Goal: Task Accomplishment & Management: Complete application form

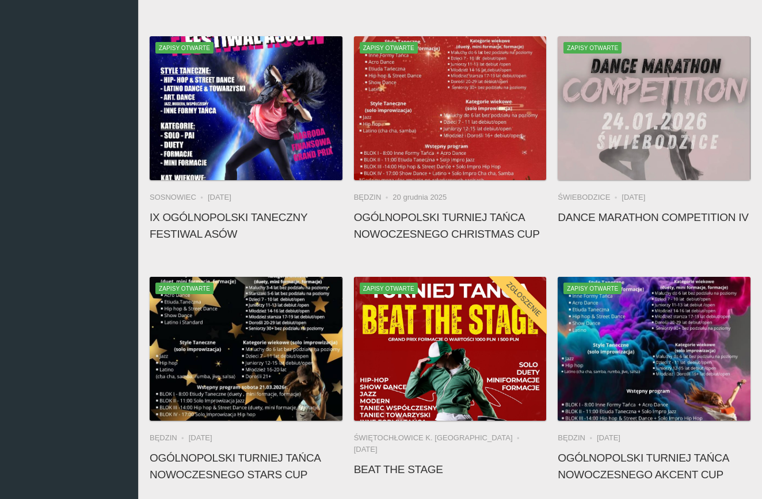
scroll to position [821, 0]
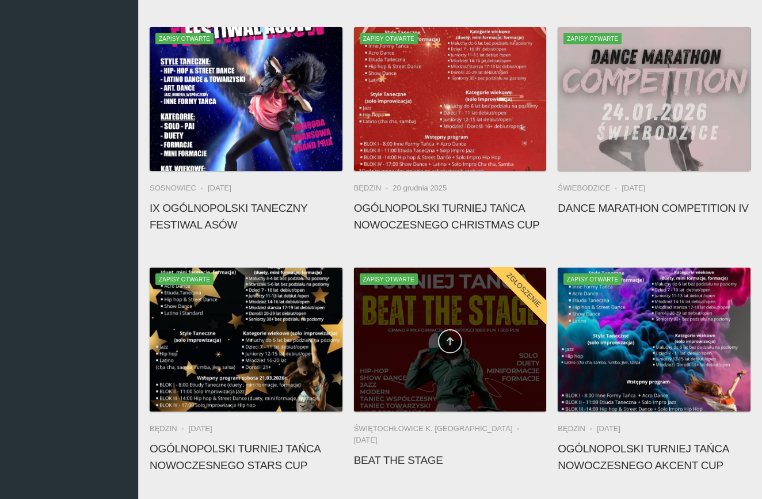
click at [454, 333] on link at bounding box center [450, 341] width 24 height 24
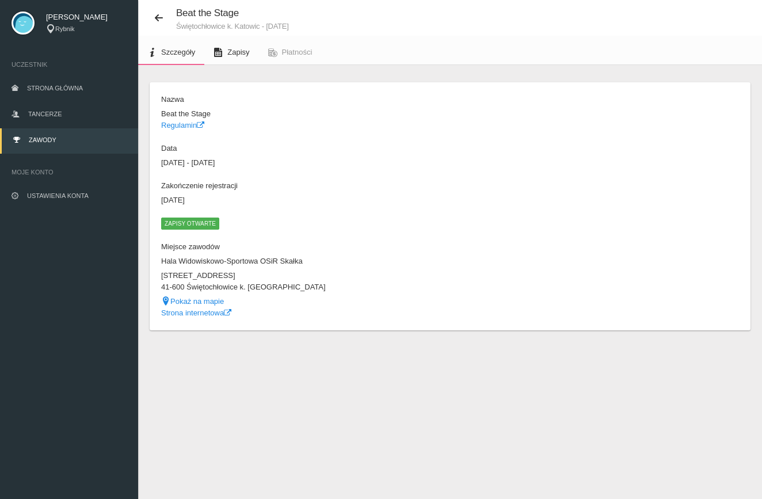
click at [240, 51] on span "Zapisy" at bounding box center [238, 52] width 22 height 9
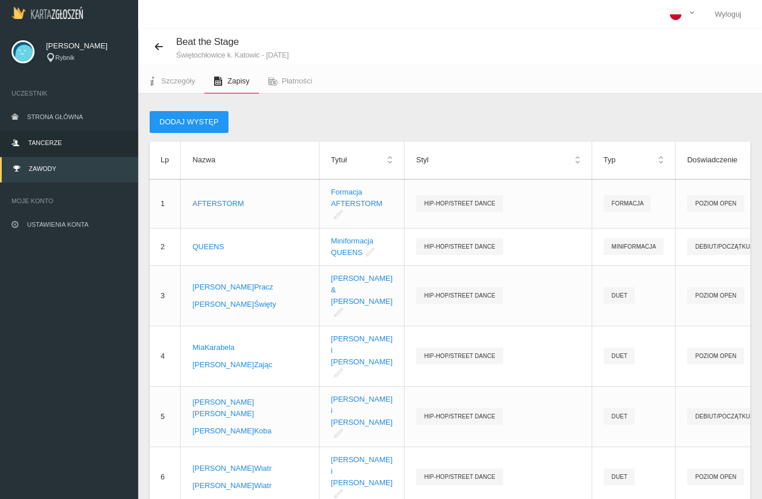
click at [41, 139] on span "Tancerze" at bounding box center [44, 142] width 33 height 7
click at [296, 79] on span "Płatności" at bounding box center [297, 81] width 31 height 9
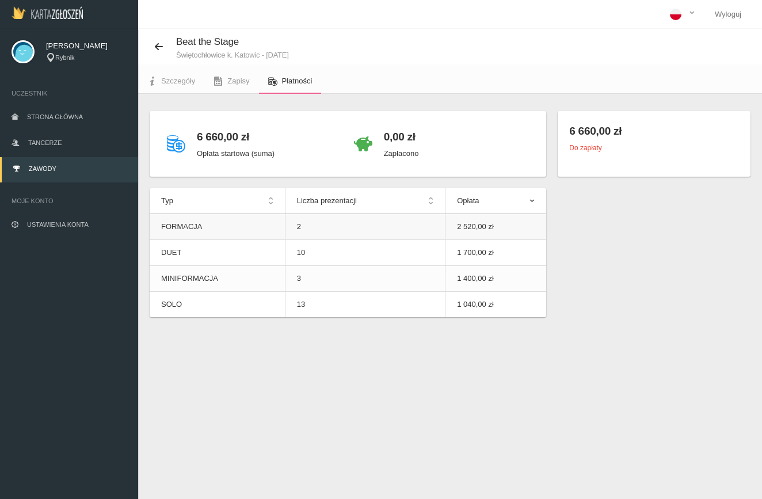
click at [264, 220] on td "FORMACJA" at bounding box center [217, 227] width 135 height 26
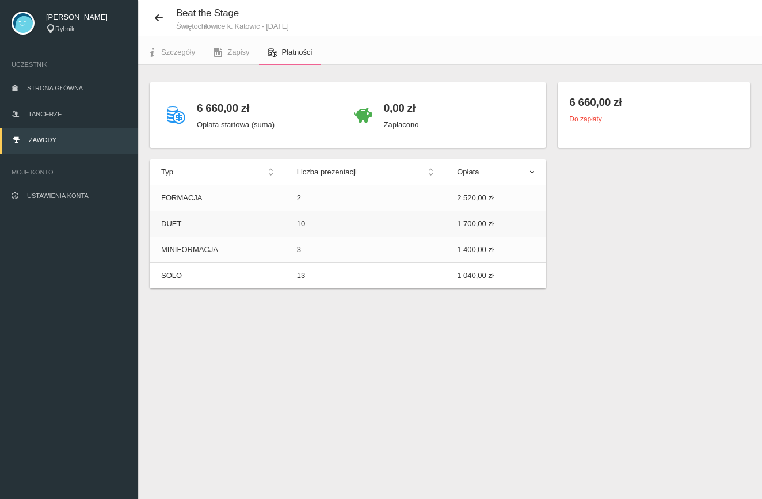
scroll to position [29, 0]
click at [534, 173] on th "Opłata" at bounding box center [495, 172] width 101 height 26
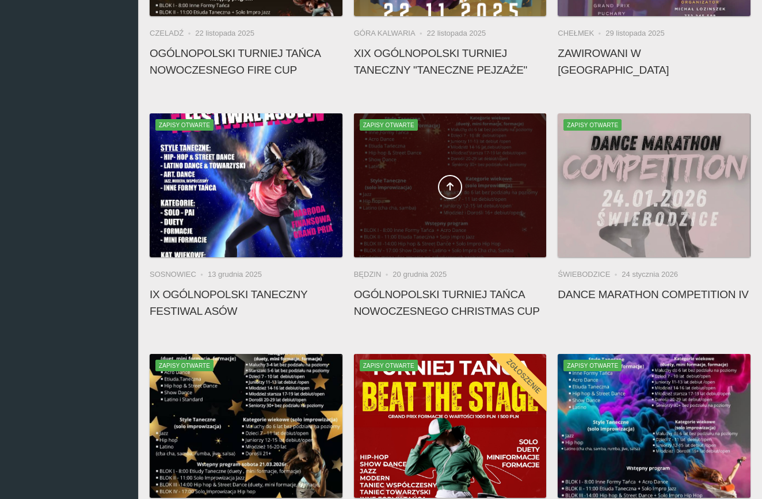
scroll to position [893, 0]
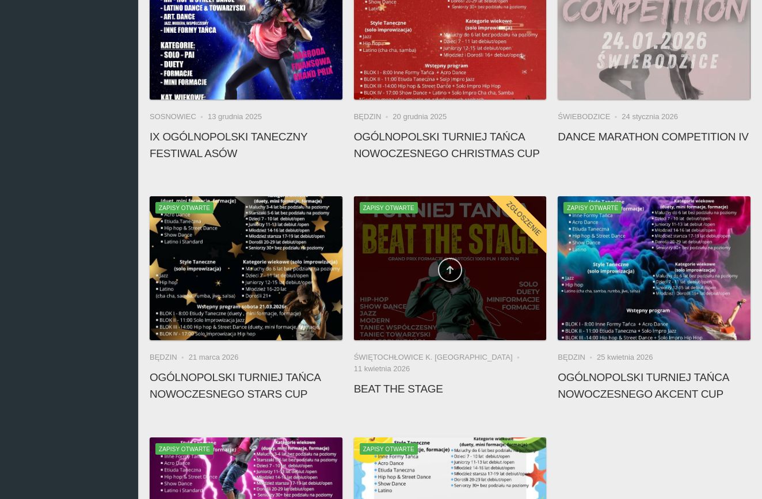
click at [448, 275] on link at bounding box center [450, 270] width 24 height 24
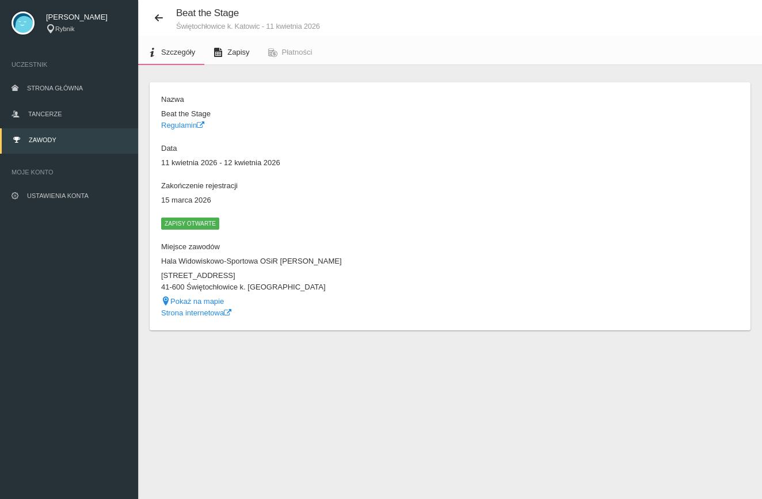
click at [226, 52] on link "Zapisy" at bounding box center [231, 52] width 54 height 25
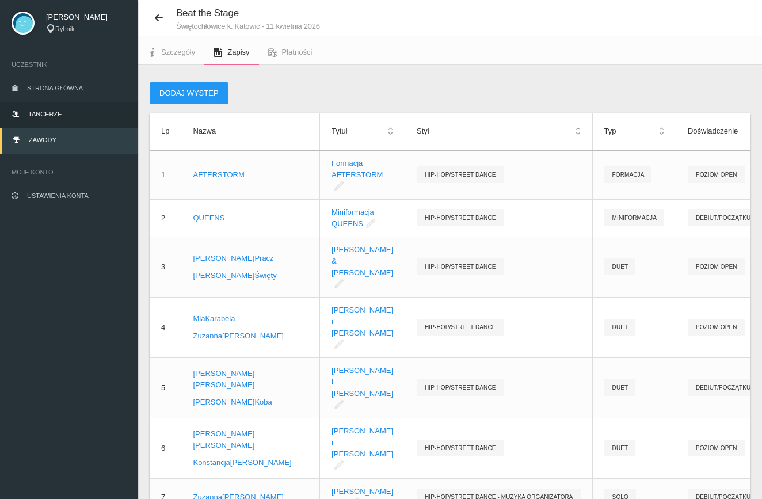
click at [54, 107] on link "Tancerze" at bounding box center [69, 114] width 138 height 25
click at [54, 113] on span "Tancerze" at bounding box center [44, 114] width 33 height 7
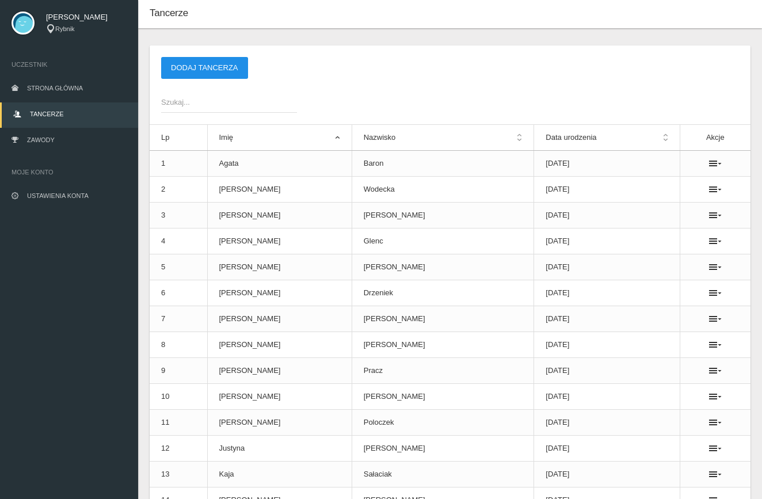
click at [186, 75] on button "Dodaj tancerza" at bounding box center [204, 68] width 87 height 22
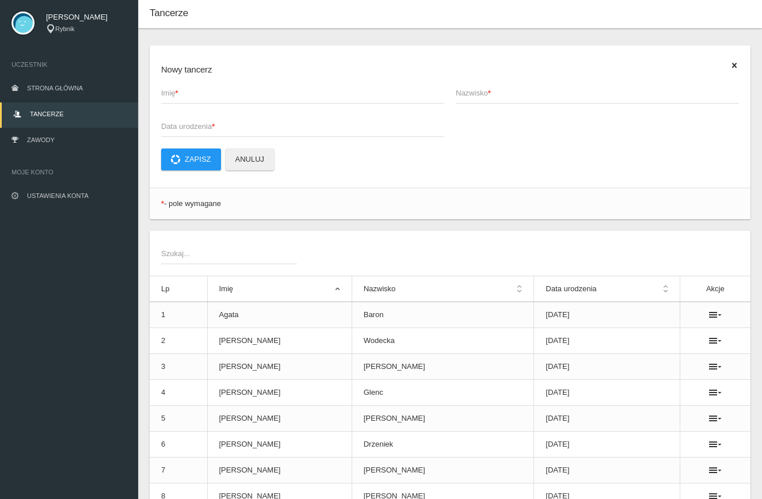
click at [206, 90] on span "Imię *" at bounding box center [297, 93] width 272 height 12
click at [206, 90] on input "Imię *" at bounding box center [302, 93] width 283 height 22
type input "e"
type input "[PERSON_NAME]"
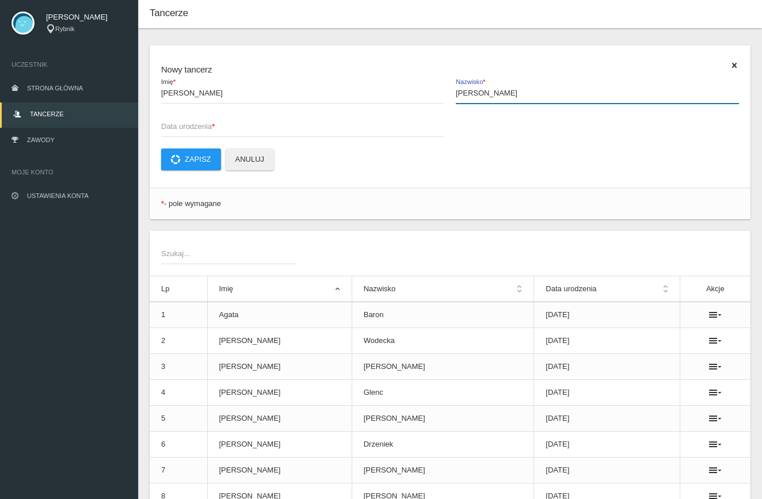
type input "Sobieraj"
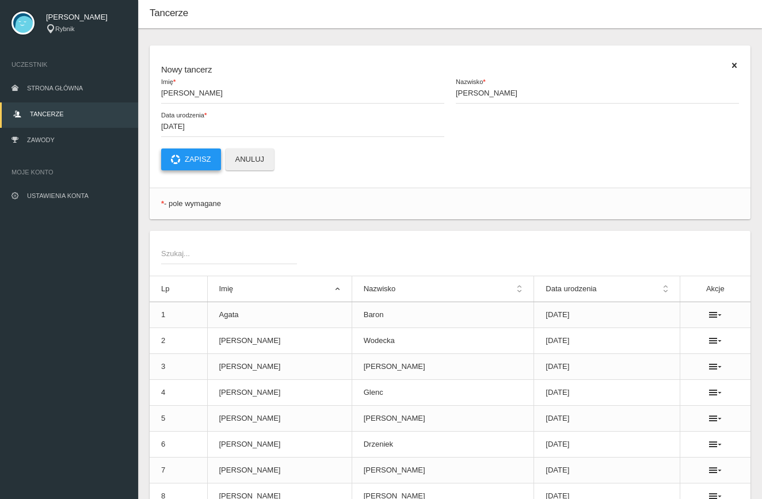
type input "2018-09-20"
click at [201, 155] on button "Zapisz" at bounding box center [191, 159] width 60 height 22
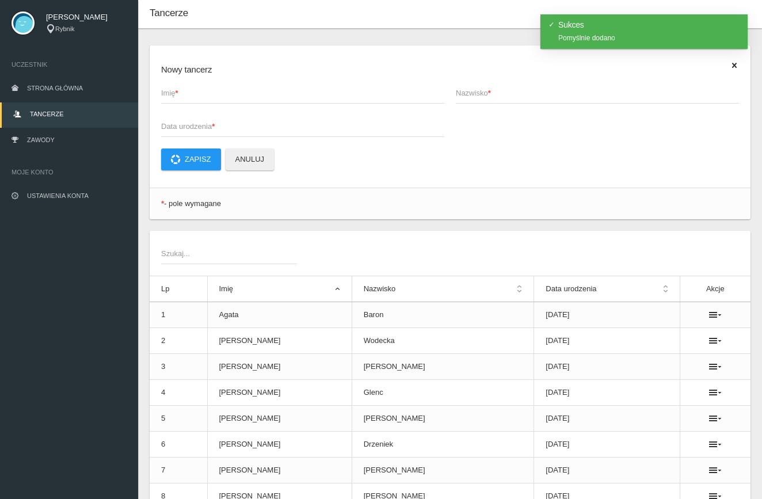
click at [200, 97] on span "Imię *" at bounding box center [297, 93] width 272 height 12
click at [200, 97] on input "Imię *" at bounding box center [302, 93] width 283 height 22
type input "[PERSON_NAME]"
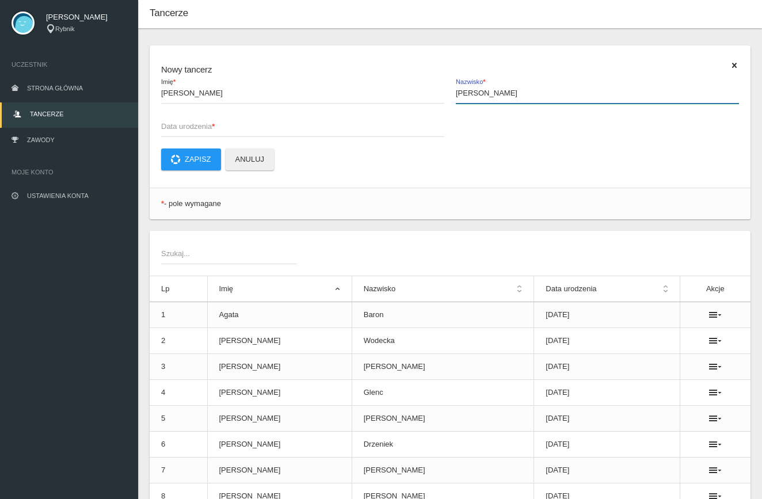
type input "Smołka"
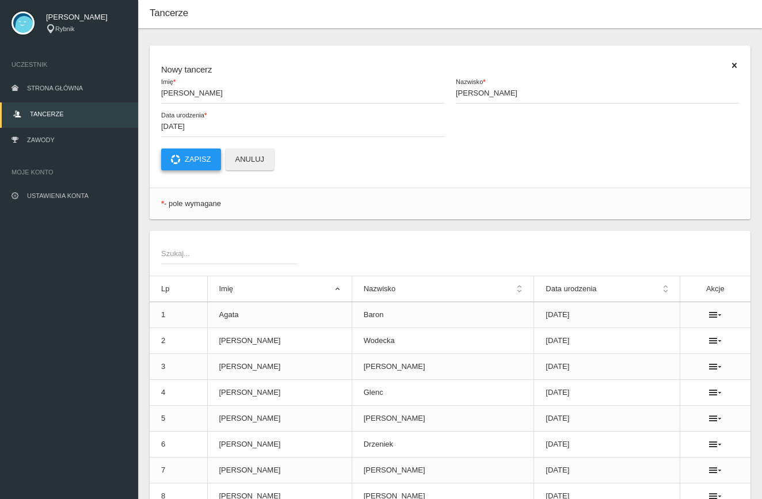
type input "0002-09-20"
click at [182, 155] on button "Zapisz" at bounding box center [191, 159] width 60 height 22
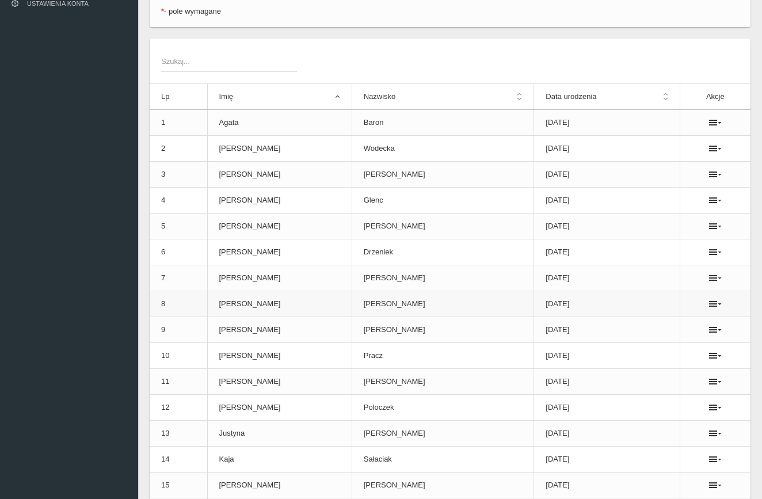
scroll to position [221, 0]
click at [709, 307] on icon at bounding box center [715, 303] width 13 height 9
click at [669, 321] on link "Usuń" at bounding box center [648, 324] width 115 height 21
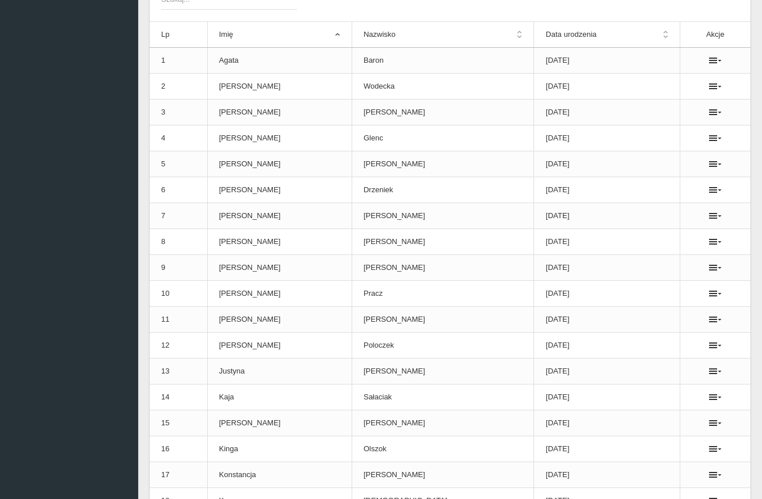
scroll to position [98, 0]
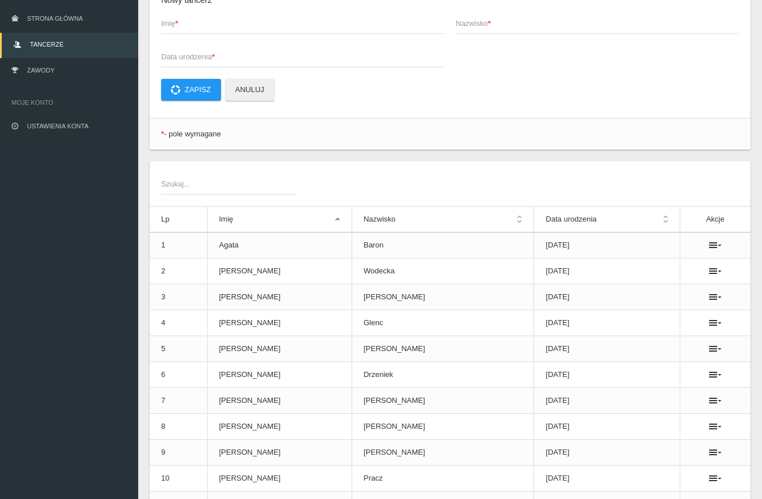
drag, startPoint x: 228, startPoint y: 136, endPoint x: 158, endPoint y: 128, distance: 70.7
click at [158, 128] on div "* - pole wymagane" at bounding box center [450, 134] width 601 height 22
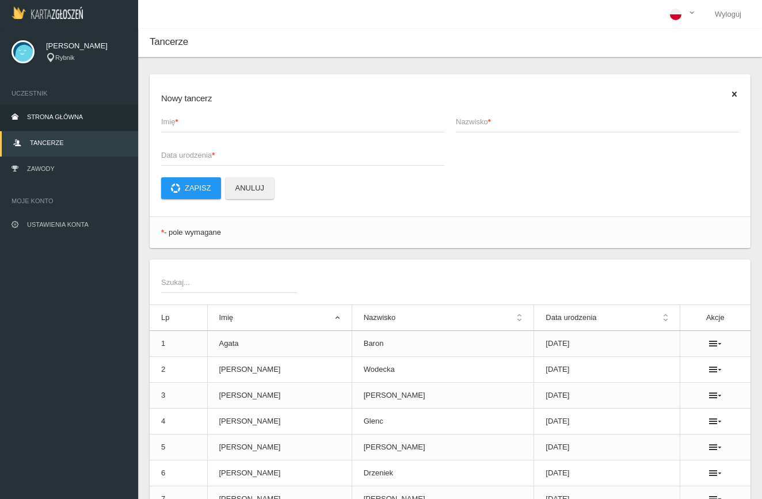
scroll to position [0, 0]
click at [63, 139] on link "Tancerze" at bounding box center [69, 143] width 138 height 25
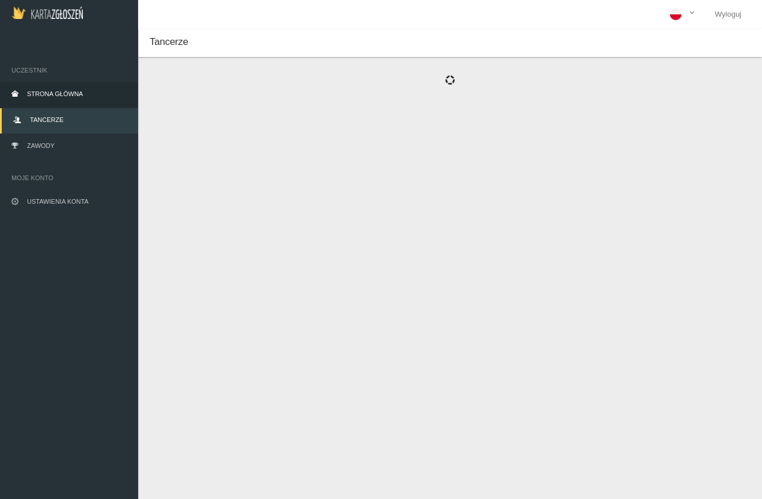
click at [64, 101] on link "Strona główna" at bounding box center [69, 94] width 138 height 25
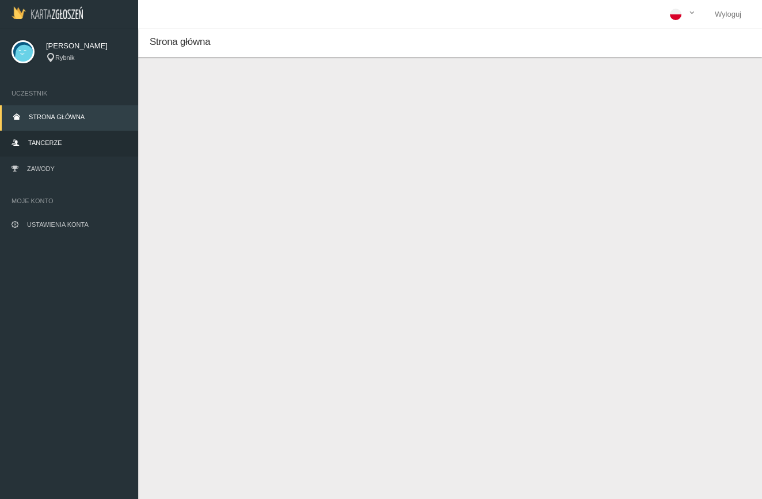
click at [58, 135] on link "Tancerze" at bounding box center [69, 143] width 138 height 25
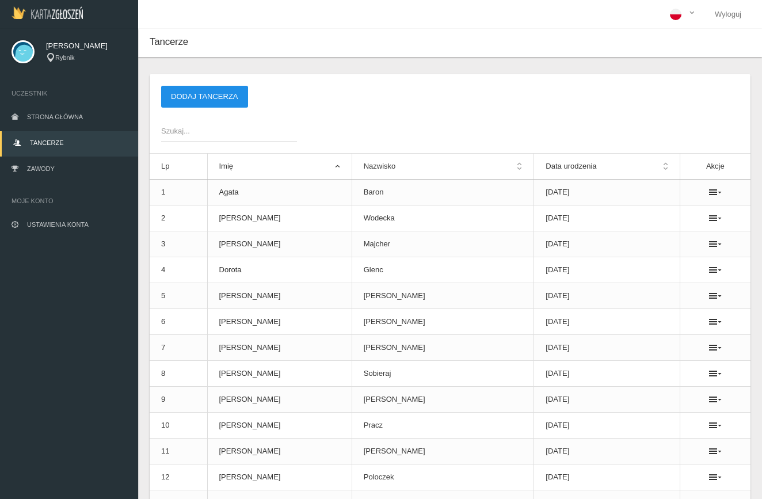
click at [193, 90] on button "Dodaj tancerza" at bounding box center [204, 97] width 87 height 22
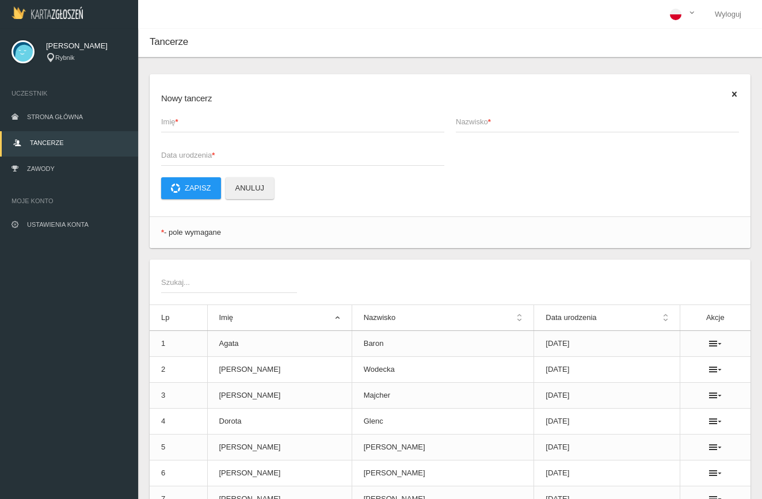
click at [197, 116] on span "Imię *" at bounding box center [297, 122] width 272 height 12
click at [197, 116] on input "Imię *" at bounding box center [302, 122] width 283 height 22
type input "[PERSON_NAME]"
type input "Sobieraj"
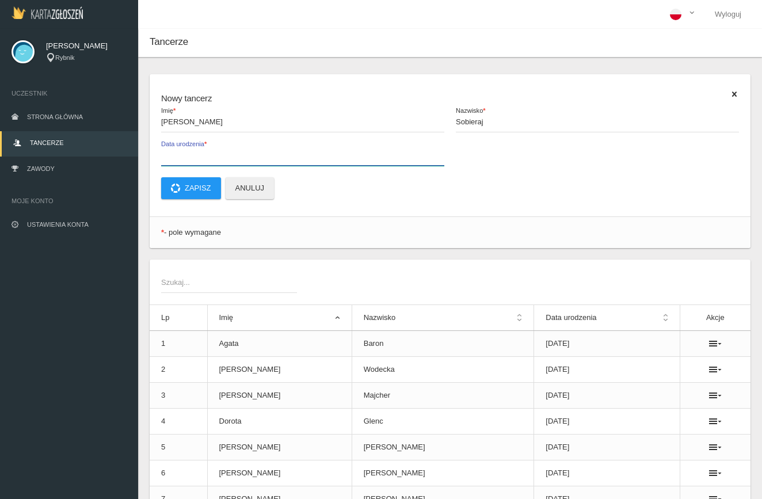
type input "1"
click at [235, 153] on input "1" at bounding box center [302, 155] width 283 height 22
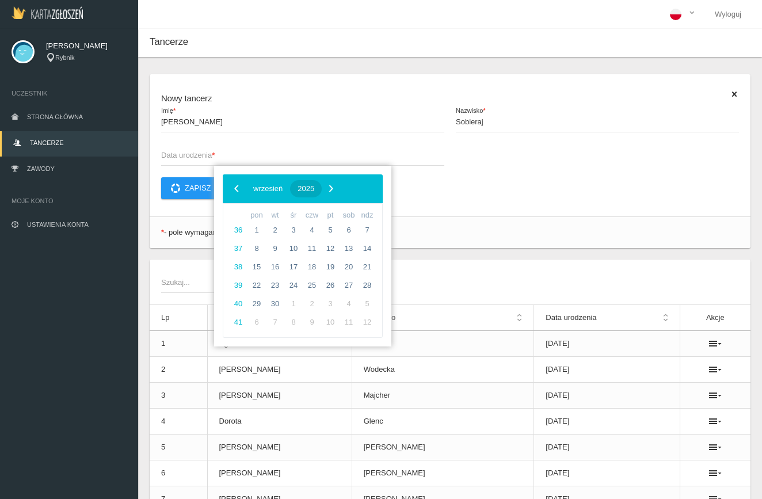
click at [322, 188] on button "2025" at bounding box center [306, 188] width 32 height 17
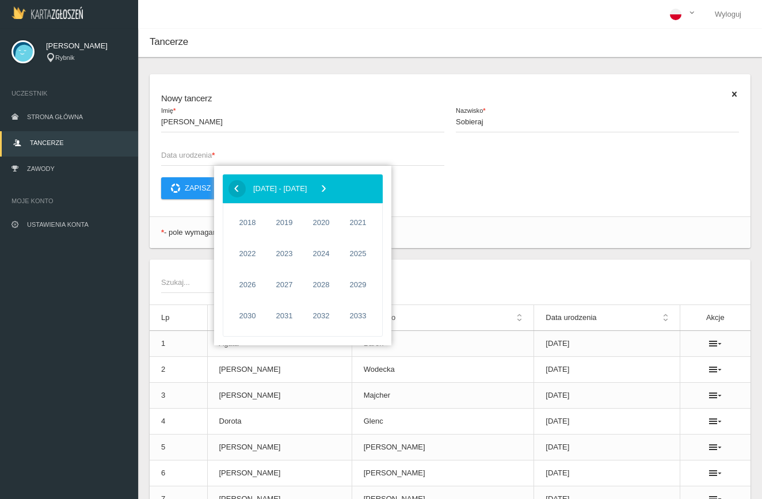
click at [239, 189] on span "‹" at bounding box center [236, 188] width 17 height 17
click at [291, 316] on span "2015" at bounding box center [284, 316] width 26 height 26
click at [334, 285] on span "wrzesień" at bounding box center [352, 284] width 47 height 18
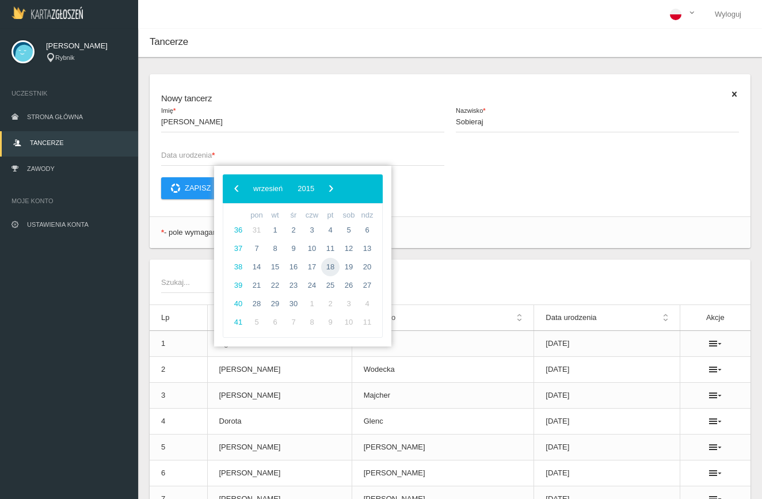
click at [333, 270] on span "18" at bounding box center [330, 267] width 18 height 18
type input "2015-09-18"
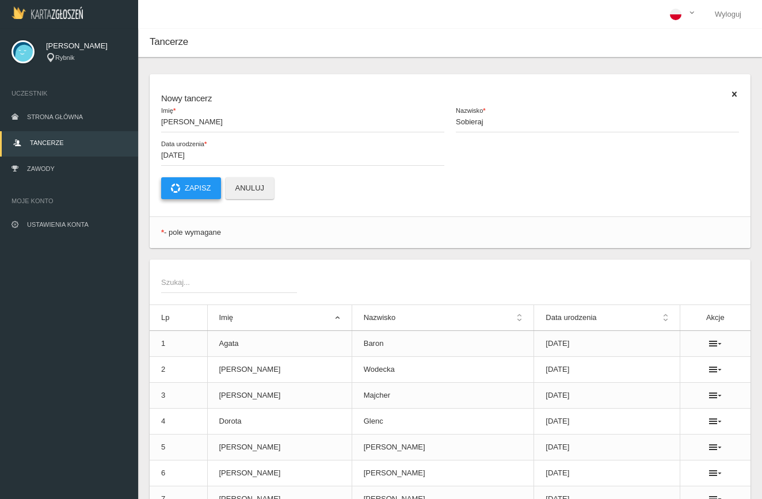
click at [182, 191] on button "Zapisz" at bounding box center [191, 188] width 60 height 22
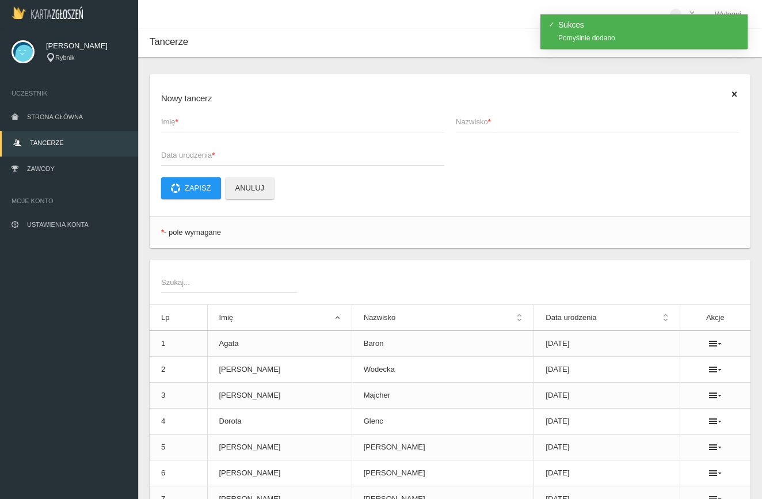
click at [187, 124] on span "Imię *" at bounding box center [297, 122] width 272 height 12
click at [187, 124] on input "Imię *" at bounding box center [302, 122] width 283 height 22
type input "[PERSON_NAME]"
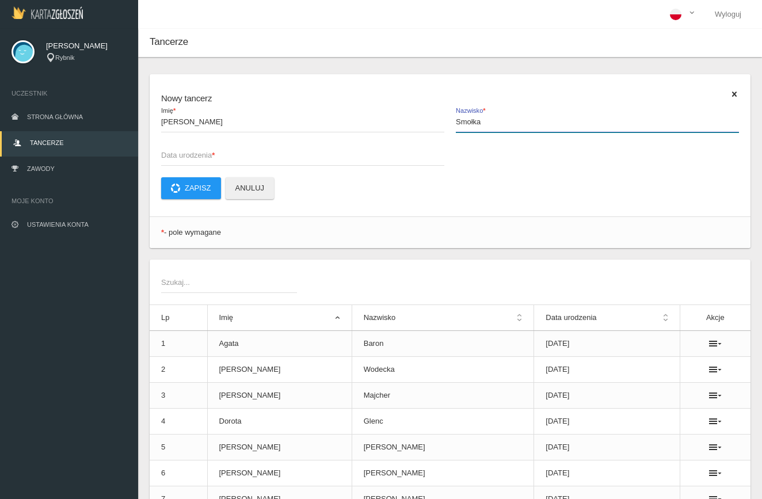
type input "Smołka"
click at [215, 150] on span "Data urodzenia *" at bounding box center [297, 156] width 272 height 12
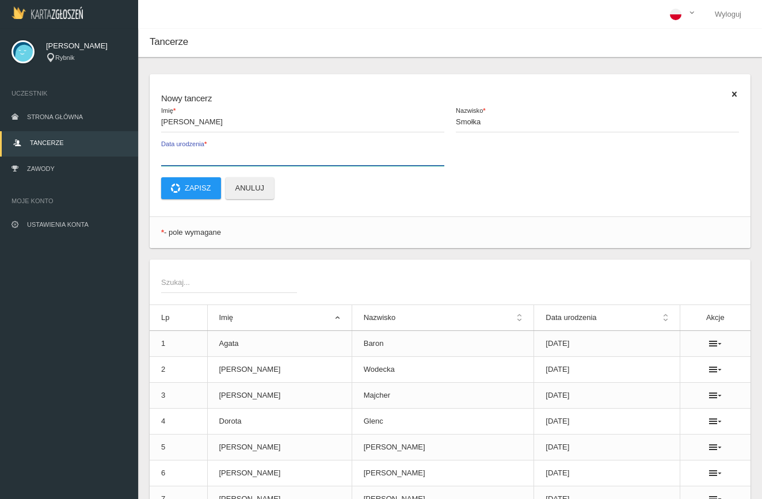
click at [215, 150] on input "Data urodzenia *" at bounding box center [302, 155] width 283 height 22
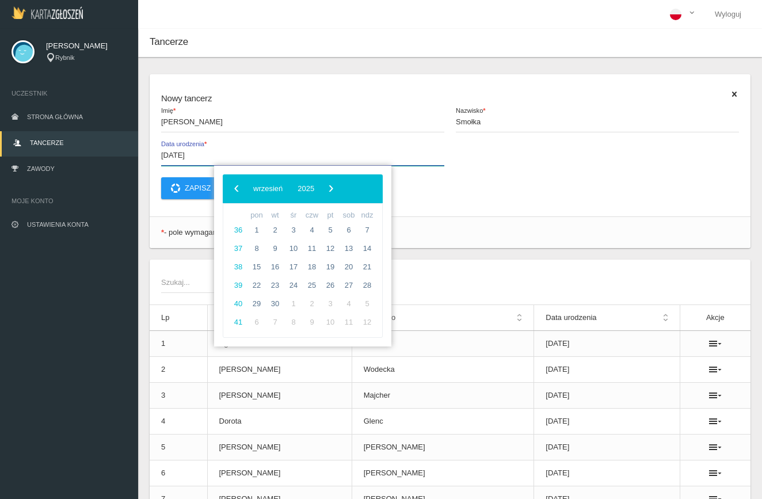
type input "2014-09-02"
click at [436, 185] on p "Zapisz Anuluj" at bounding box center [450, 188] width 578 height 22
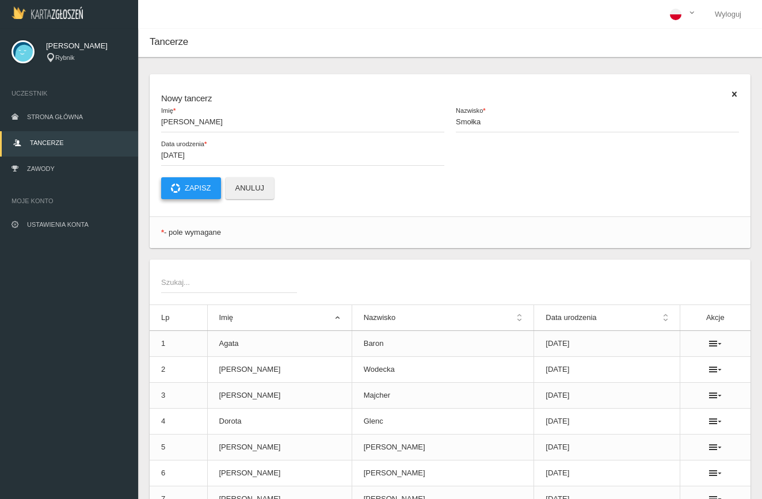
click at [215, 187] on button "Zapisz" at bounding box center [191, 188] width 60 height 22
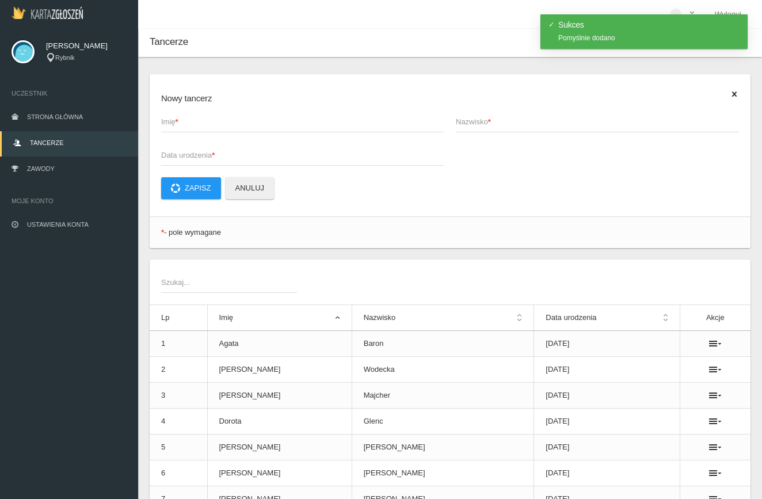
click at [209, 123] on span "Imię *" at bounding box center [297, 122] width 272 height 12
click at [209, 123] on input "Imię *" at bounding box center [302, 122] width 283 height 22
type input "[PERSON_NAME]"
type input "Kuźma"
click at [167, 153] on span "Data urodzenia *" at bounding box center [297, 156] width 272 height 12
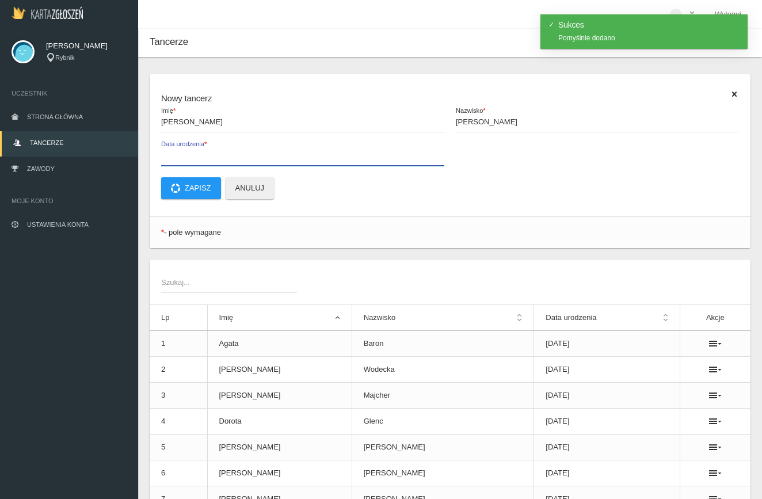
click at [167, 153] on input "Data urodzenia *" at bounding box center [302, 155] width 283 height 22
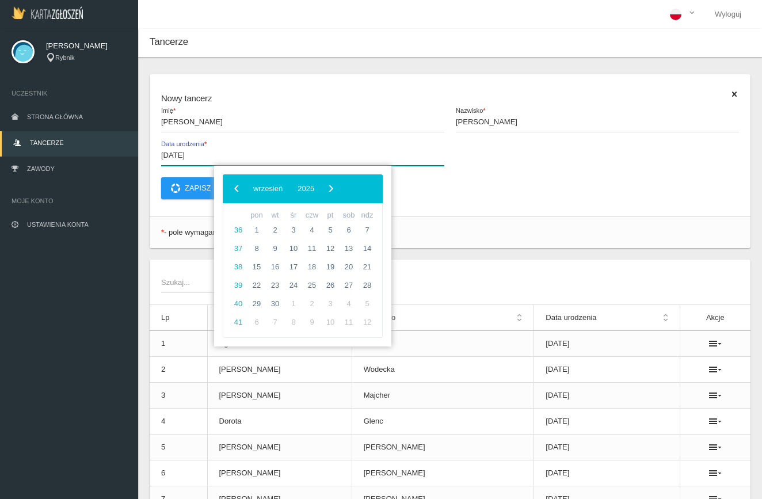
type input "2014-08-19"
click at [419, 188] on p "Zapisz Anuluj" at bounding box center [450, 188] width 578 height 22
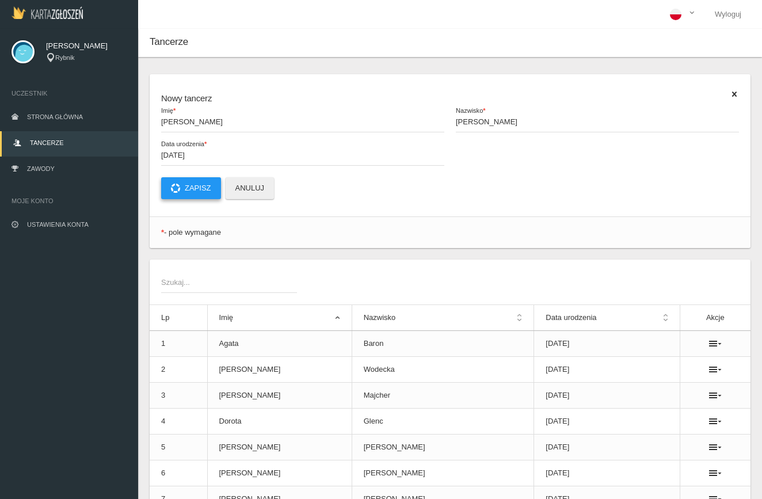
click at [190, 187] on button "Zapisz" at bounding box center [191, 188] width 60 height 22
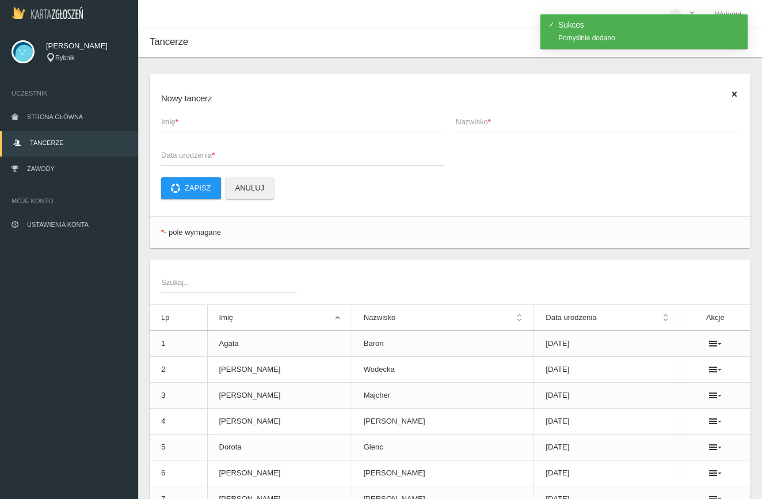
click at [192, 127] on span "Imię *" at bounding box center [297, 122] width 272 height 12
click at [192, 127] on input "Imię *" at bounding box center [302, 122] width 283 height 22
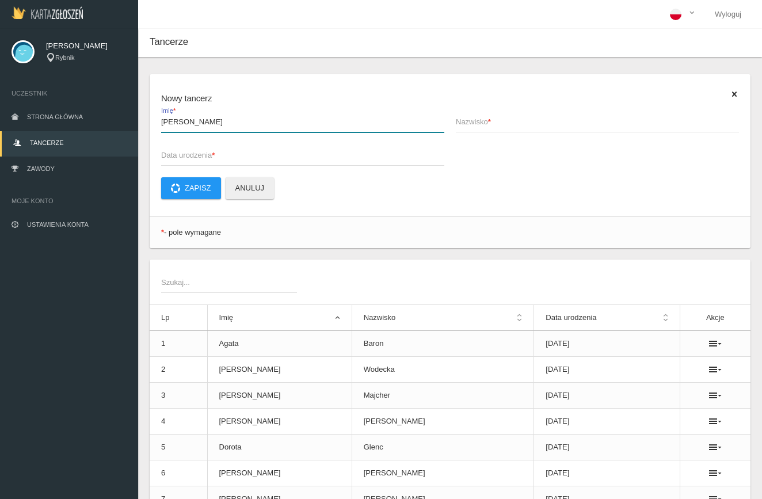
type input "Amelia Król"
click at [486, 120] on span "Nazwisko *" at bounding box center [592, 122] width 272 height 12
click at [486, 120] on input "Nazwisko *" at bounding box center [597, 122] width 283 height 22
type input "2"
type input "Król"
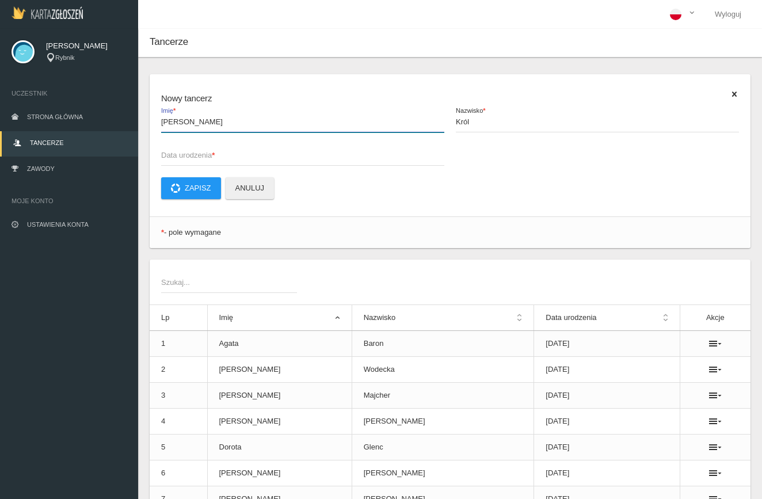
click at [297, 120] on input "Amelia Król" at bounding box center [302, 122] width 283 height 22
type input "[PERSON_NAME]"
click at [223, 154] on span "Data urodzenia *" at bounding box center [297, 156] width 272 height 12
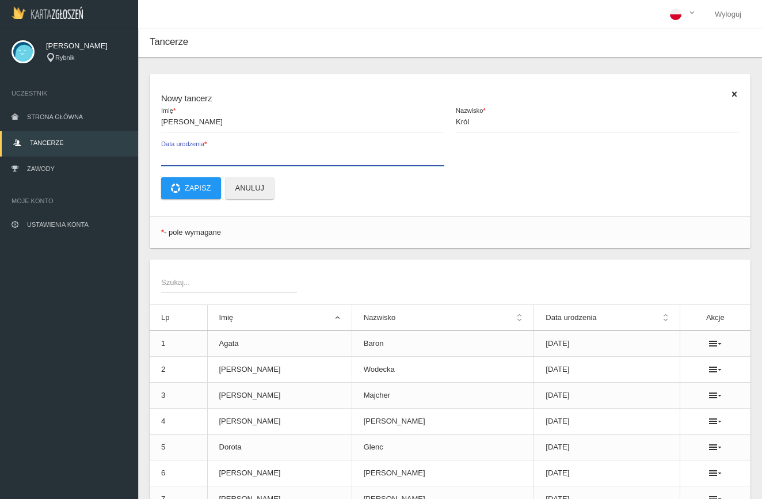
click at [223, 154] on input "Data urodzenia *" at bounding box center [302, 155] width 283 height 22
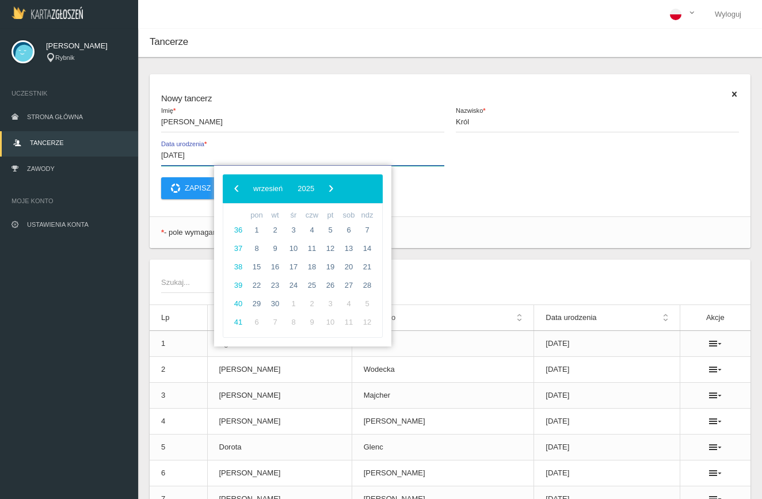
type input "2015-05-27"
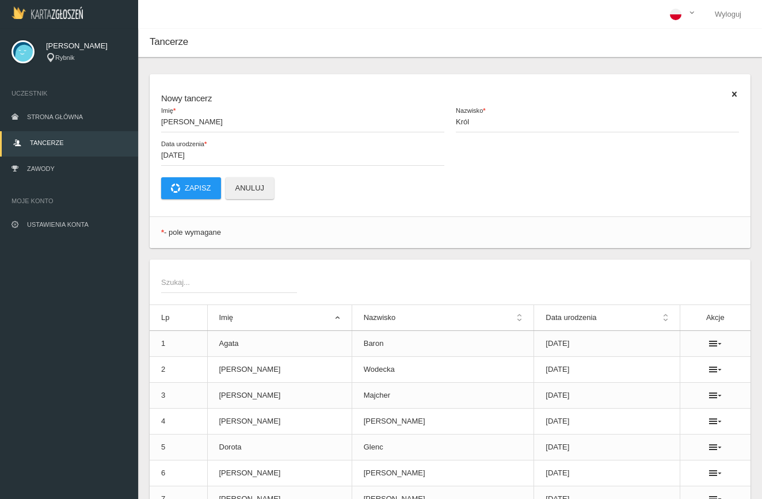
click at [464, 198] on p "Zapisz Anuluj" at bounding box center [450, 188] width 578 height 22
click at [191, 184] on button "Zapisz" at bounding box center [191, 188] width 60 height 22
click at [196, 121] on span "Imię *" at bounding box center [297, 122] width 272 height 12
click at [196, 121] on input "Imię *" at bounding box center [302, 122] width 283 height 22
type input "Liwia"
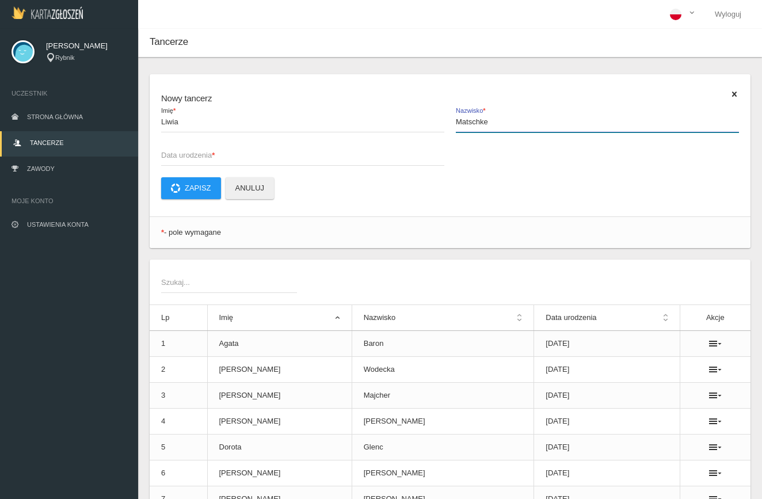
type input "Matschke"
click at [203, 155] on span "Data urodzenia *" at bounding box center [297, 156] width 272 height 12
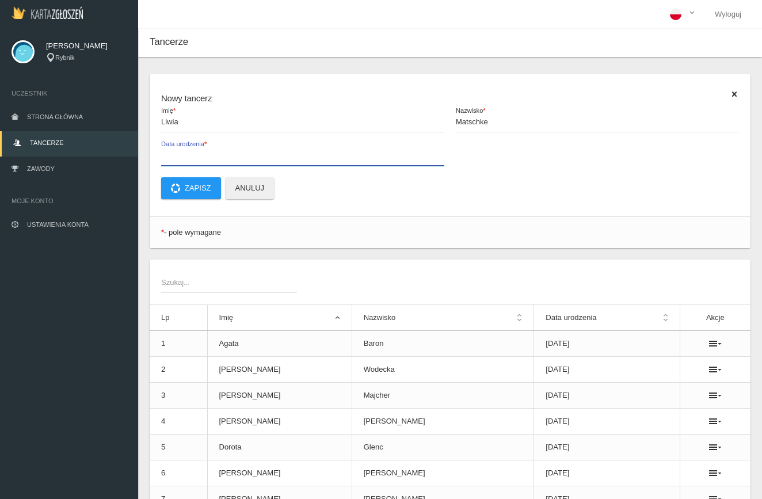
click at [203, 155] on input "Data urodzenia *" at bounding box center [302, 155] width 283 height 22
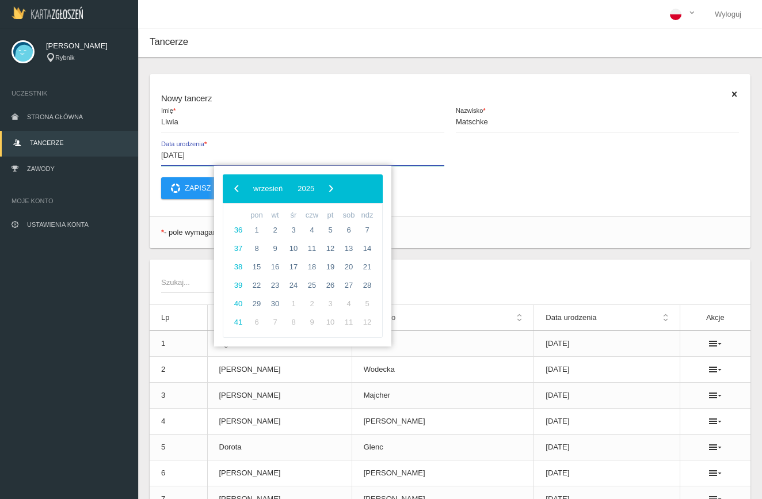
type input "2016-06-07"
click at [440, 189] on p "Zapisz Anuluj" at bounding box center [450, 188] width 578 height 22
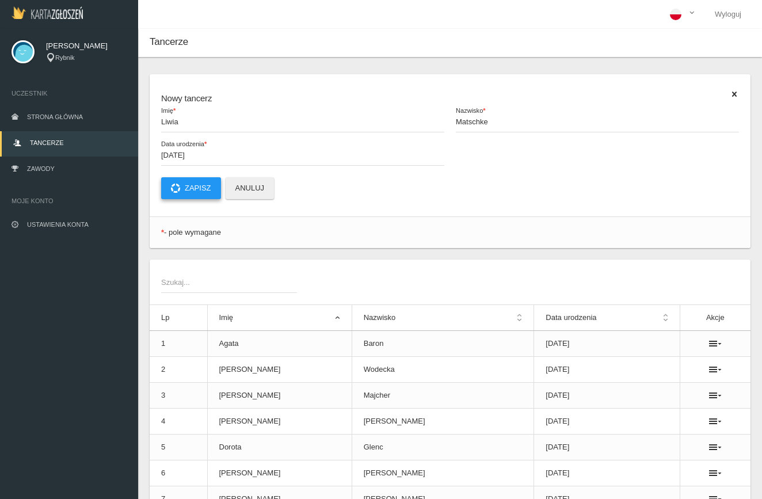
click at [203, 193] on button "Zapisz" at bounding box center [191, 188] width 60 height 22
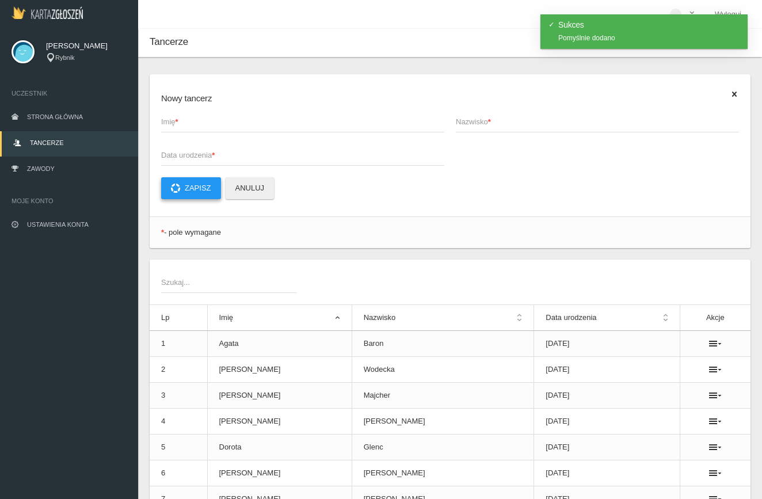
click at [203, 193] on button "Zapisz" at bounding box center [191, 188] width 60 height 22
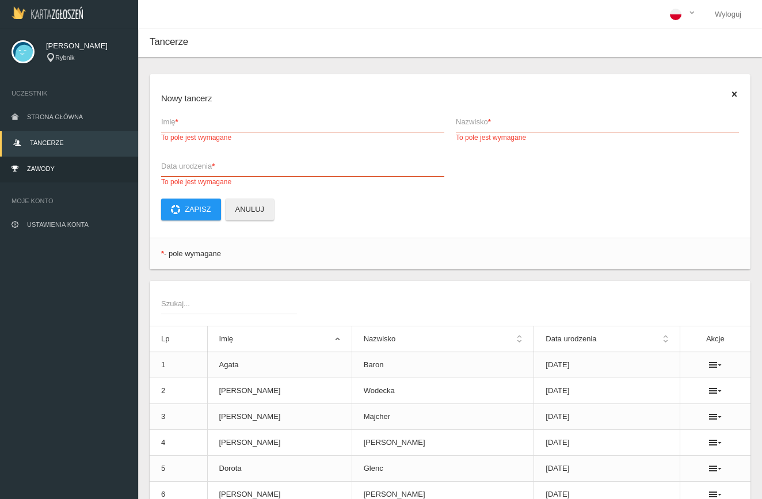
click at [57, 165] on link "Zawody" at bounding box center [69, 169] width 138 height 25
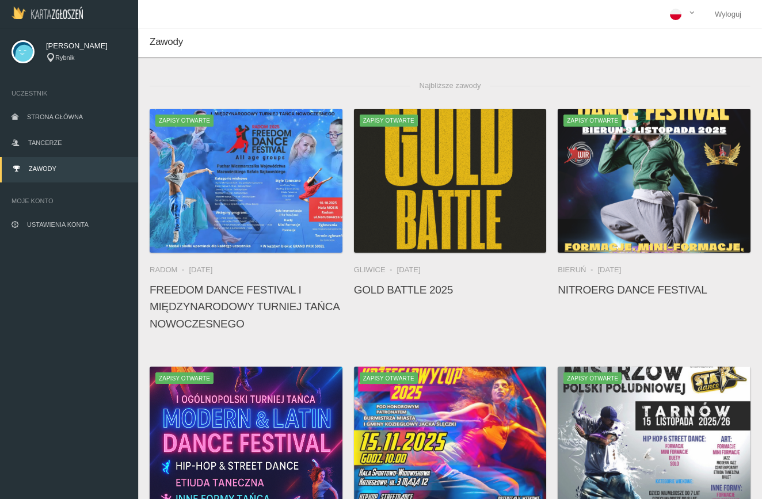
click at [347, 139] on div "Zapisy otwarte Radom 10 października 2025 FREEDOM DANCE FESTIVAL I Międzynarodo…" at bounding box center [246, 223] width 204 height 229
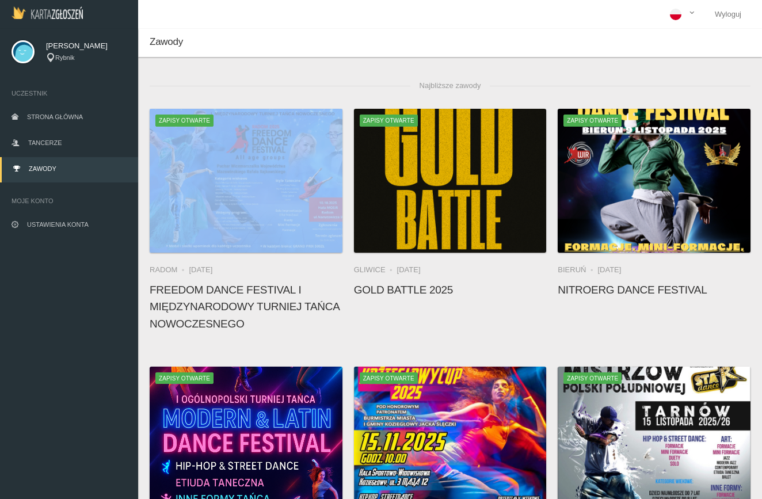
click at [347, 139] on div "Zapisy otwarte Radom 10 października 2025 FREEDOM DANCE FESTIVAL I Międzynarodo…" at bounding box center [246, 223] width 204 height 229
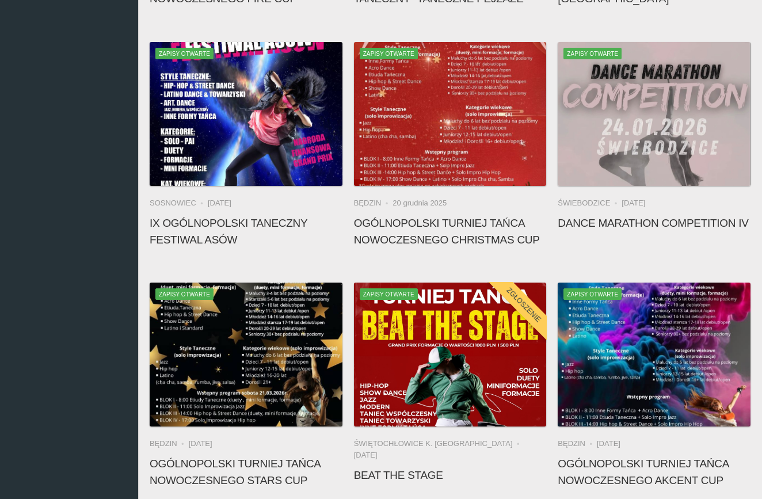
scroll to position [1079, 0]
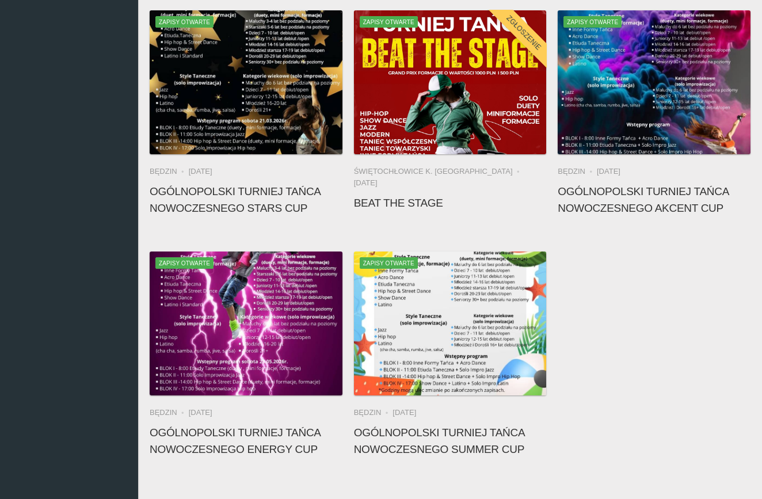
drag, startPoint x: 240, startPoint y: 169, endPoint x: 139, endPoint y: 169, distance: 101.3
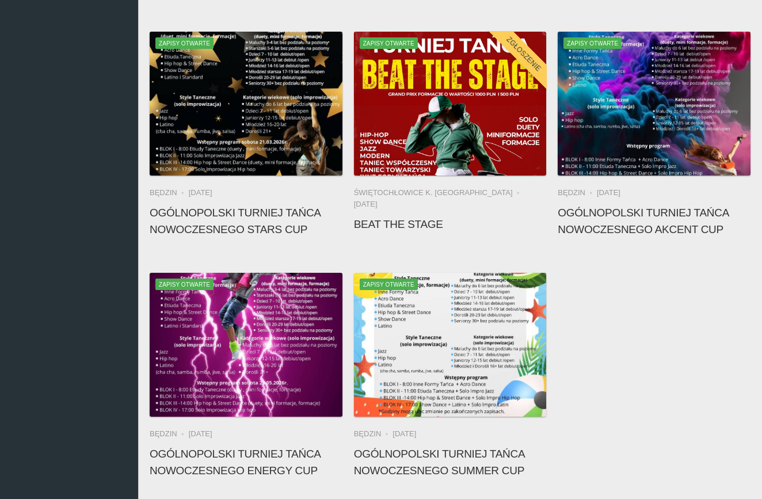
scroll to position [1039, 0]
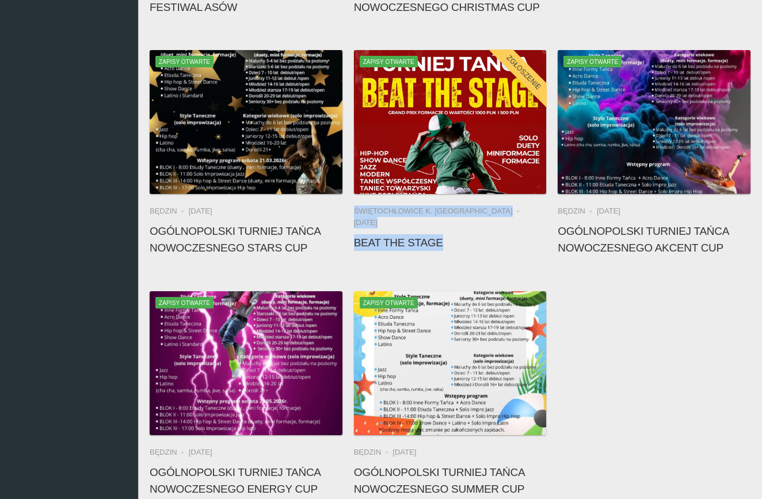
drag, startPoint x: 469, startPoint y: 233, endPoint x: 352, endPoint y: 208, distance: 119.3
click at [352, 208] on div "Zapisy otwarte Zgłoszenie Świętochłowice k. Katowic 11 kwietnia 2026 Beat the S…" at bounding box center [450, 156] width 204 height 212
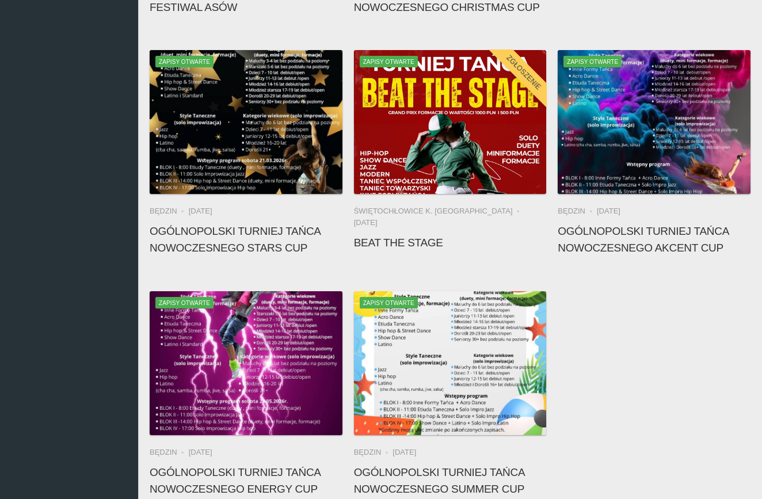
click at [397, 244] on div "Zapisy otwarte Zgłoszenie Świętochłowice k. Katowic 11 kwietnia 2026 Beat the S…" at bounding box center [450, 156] width 204 height 212
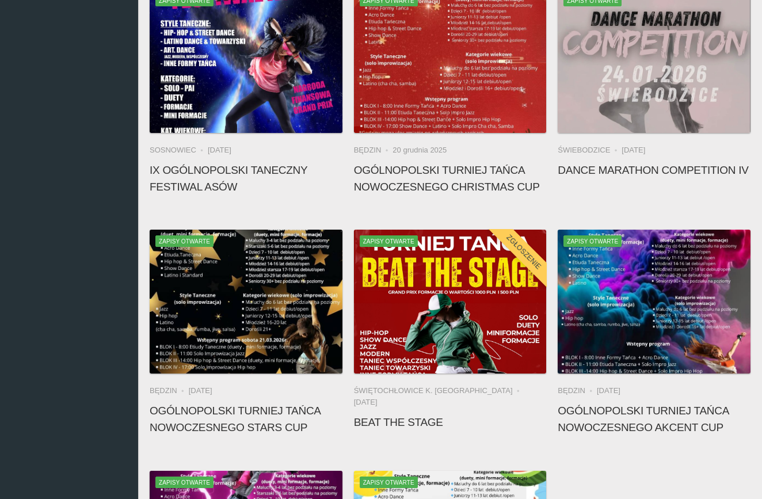
scroll to position [926, 0]
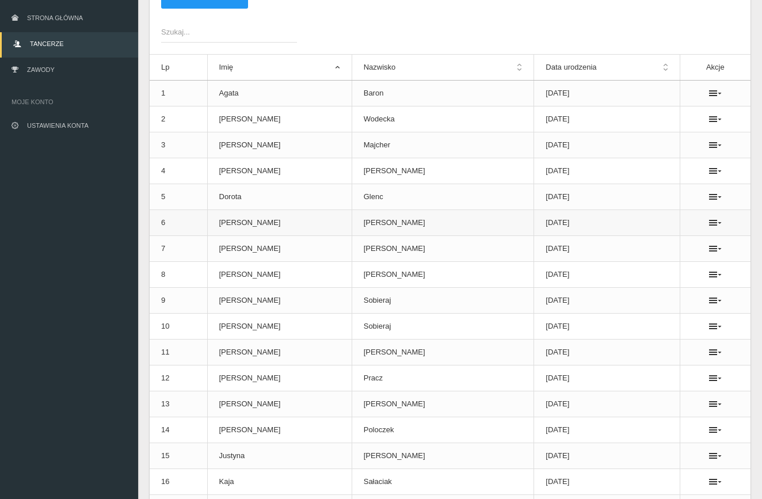
scroll to position [96, 0]
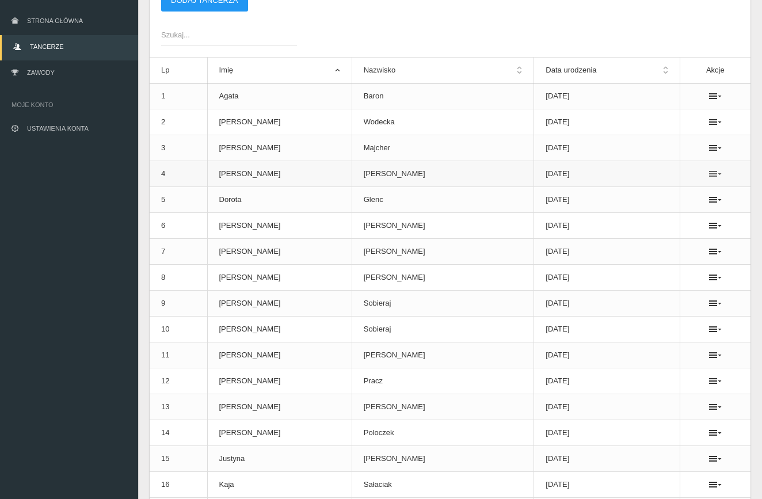
click at [710, 173] on icon at bounding box center [715, 173] width 13 height 9
click at [670, 187] on link "Usuń" at bounding box center [648, 194] width 115 height 21
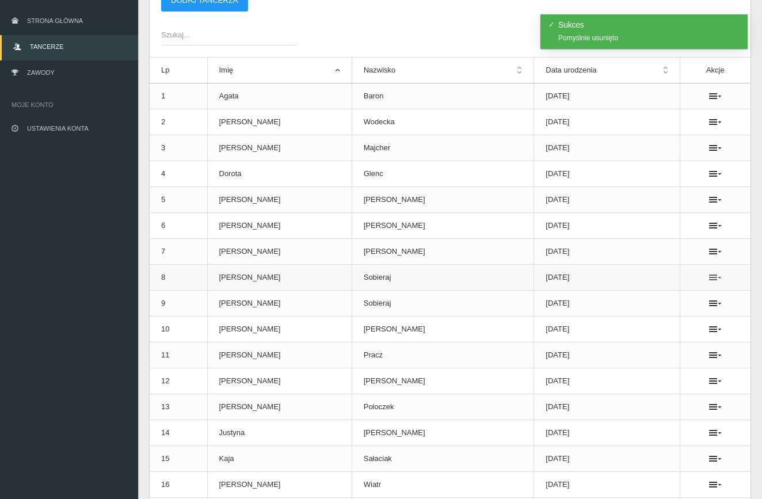
click at [709, 276] on icon at bounding box center [715, 277] width 13 height 9
click at [673, 294] on link "Usuń" at bounding box center [648, 298] width 115 height 21
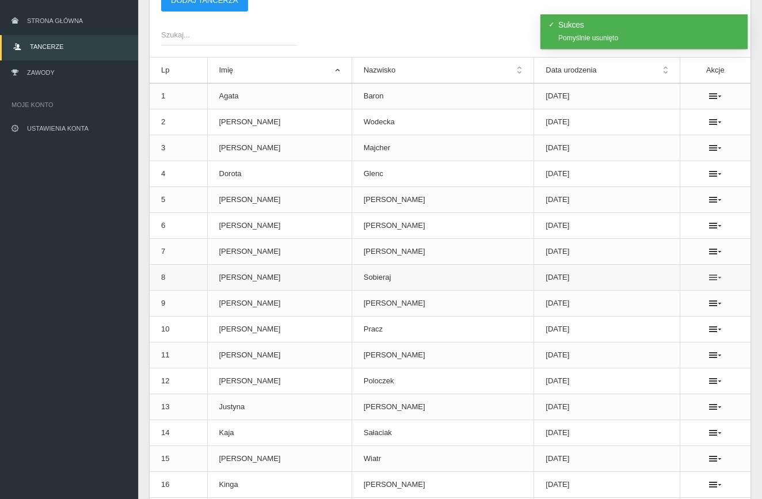
click at [711, 280] on icon at bounding box center [715, 277] width 13 height 9
click at [672, 293] on link "Usuń" at bounding box center [648, 298] width 115 height 21
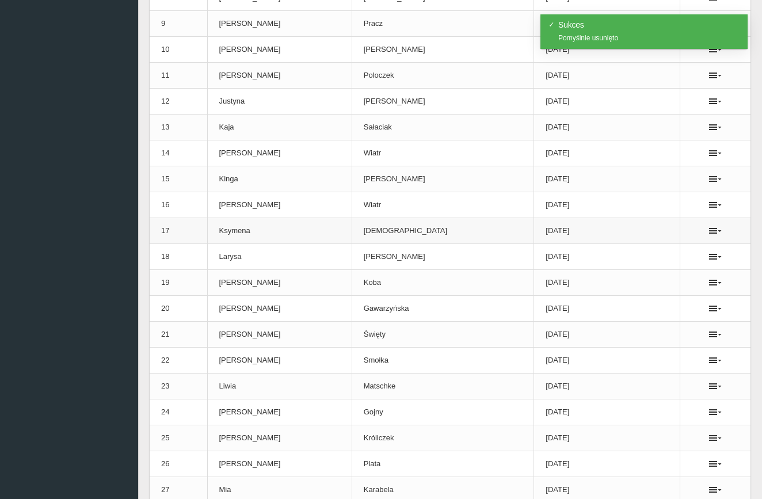
scroll to position [376, 0]
click at [709, 359] on icon at bounding box center [715, 359] width 13 height 9
click at [665, 379] on link "Usuń" at bounding box center [648, 380] width 115 height 21
click at [709, 357] on icon at bounding box center [715, 359] width 13 height 9
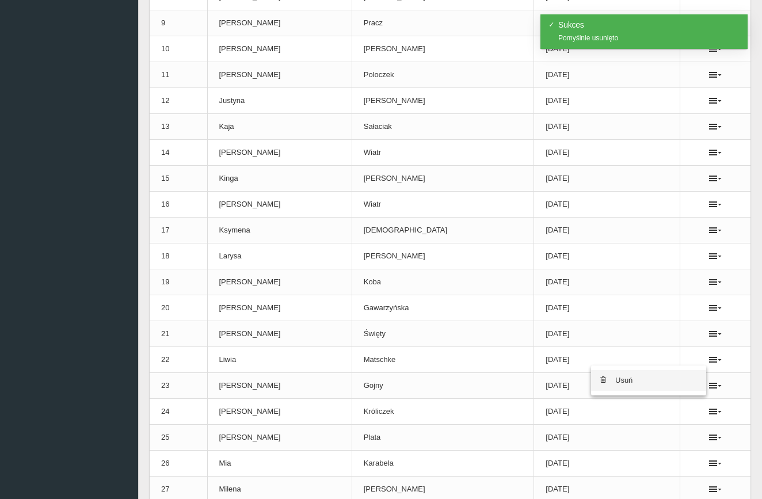
click at [658, 378] on link "Usuń" at bounding box center [648, 380] width 115 height 21
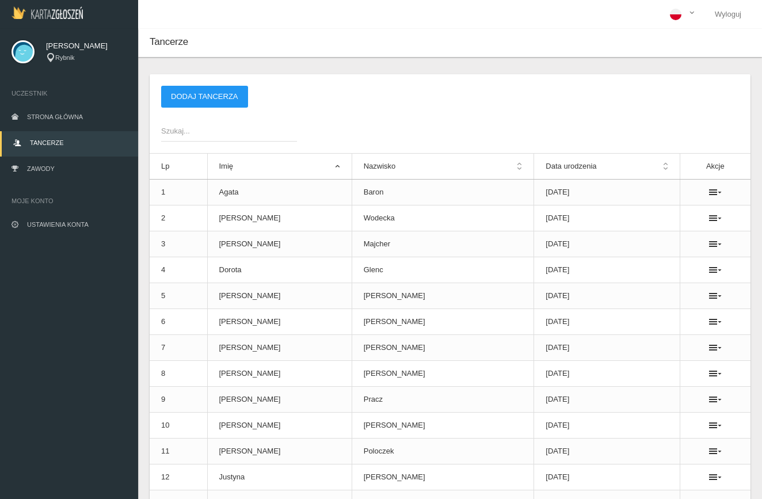
scroll to position [0, 0]
click at [225, 101] on button "Dodaj tancerza" at bounding box center [204, 97] width 87 height 22
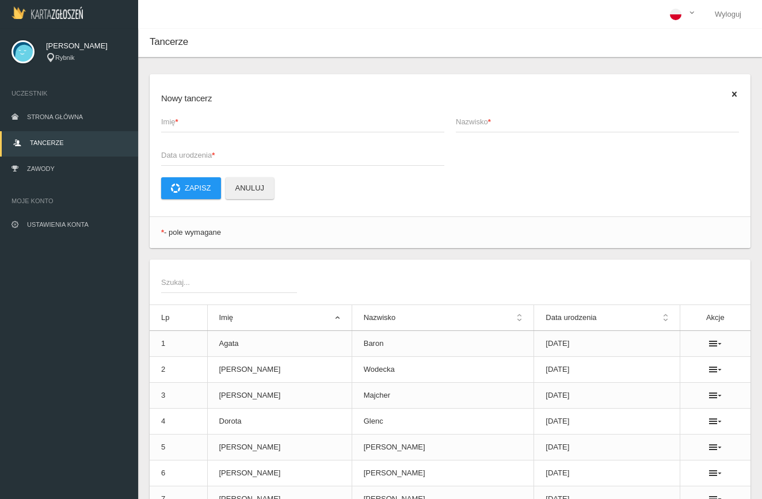
click at [334, 176] on app-labeled-field "Data urodzenia *" at bounding box center [302, 160] width 295 height 33
click at [224, 154] on span "Data urodzenia *" at bounding box center [297, 156] width 272 height 12
click at [224, 154] on input "Data urodzenia *" at bounding box center [302, 155] width 283 height 22
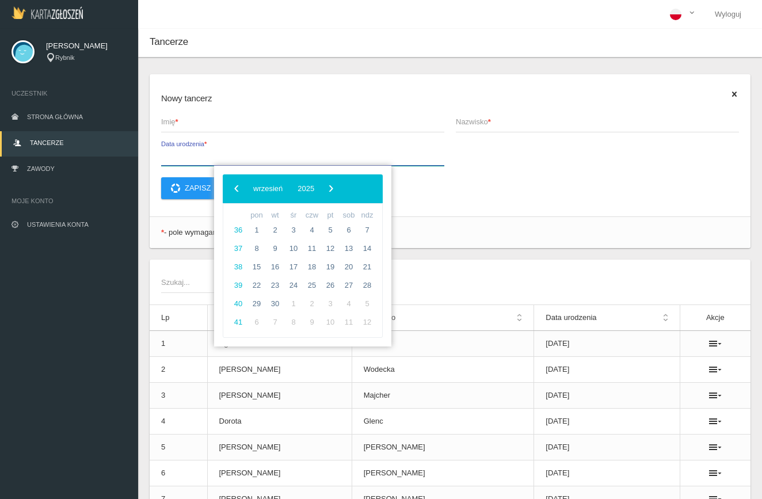
click at [356, 157] on input "Data urodzenia *" at bounding box center [302, 155] width 283 height 22
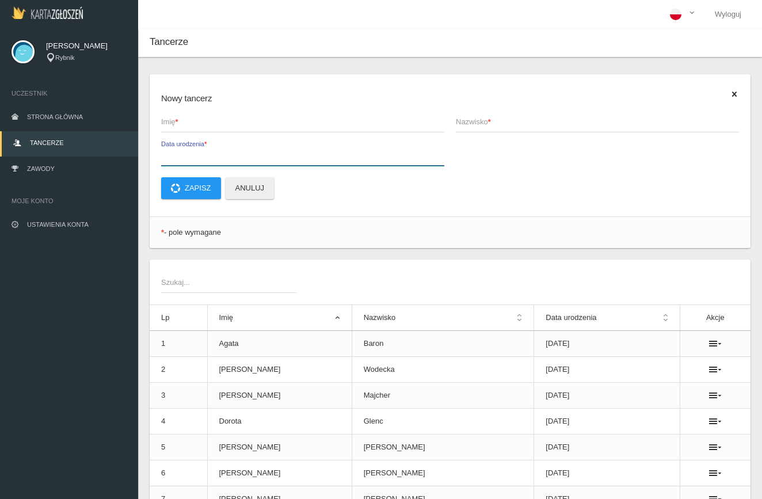
click at [415, 153] on input "Data urodzenia *" at bounding box center [302, 155] width 283 height 22
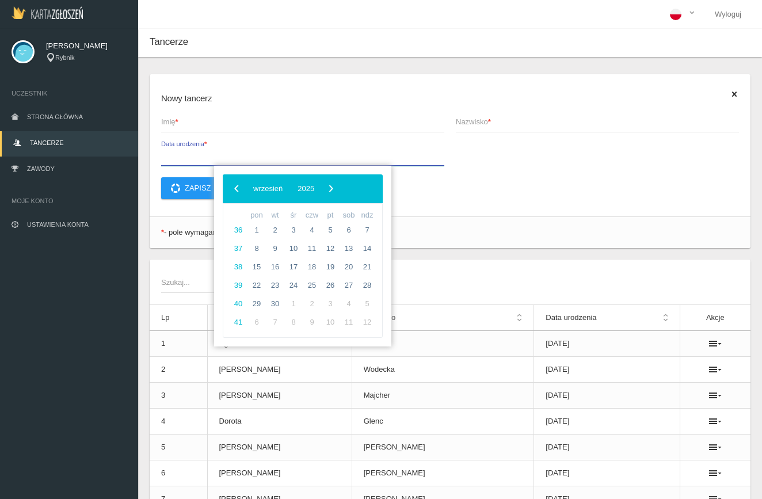
click at [415, 153] on input "Data urodzenia *" at bounding box center [302, 155] width 283 height 22
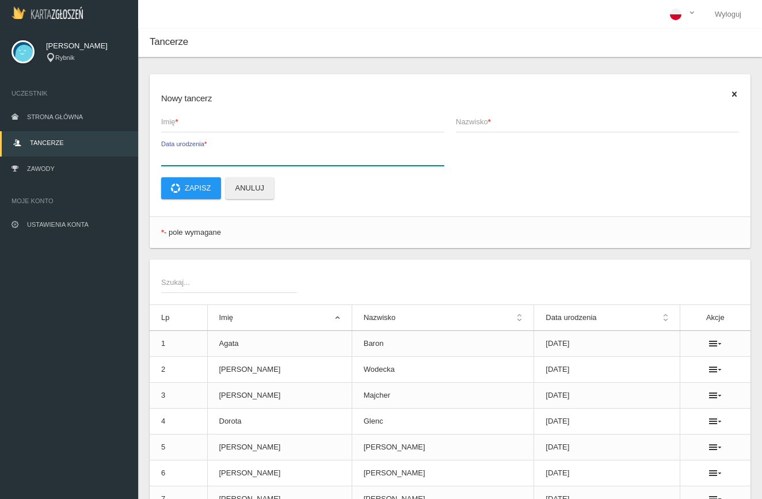
click at [415, 153] on input "Data urodzenia *" at bounding box center [302, 155] width 283 height 22
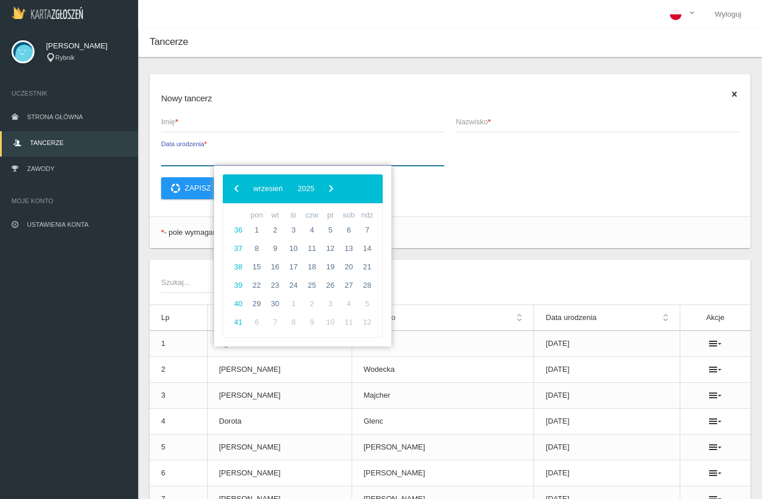
click at [415, 153] on input "Data urodzenia *" at bounding box center [302, 155] width 283 height 22
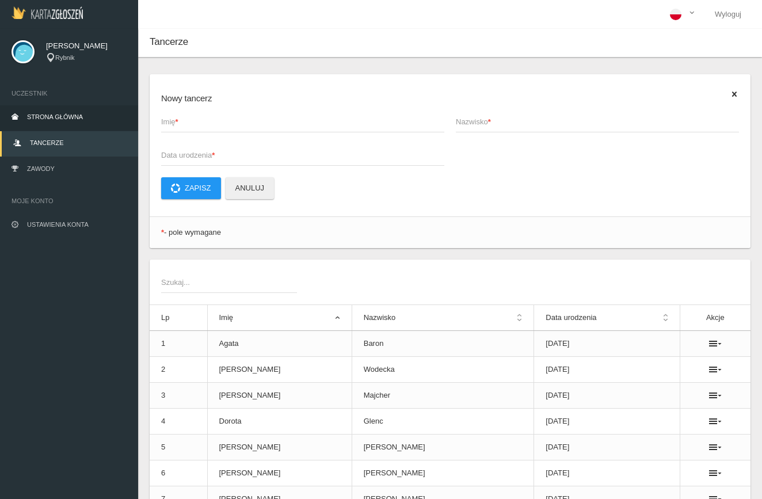
click at [81, 114] on span "Strona główna" at bounding box center [55, 116] width 56 height 7
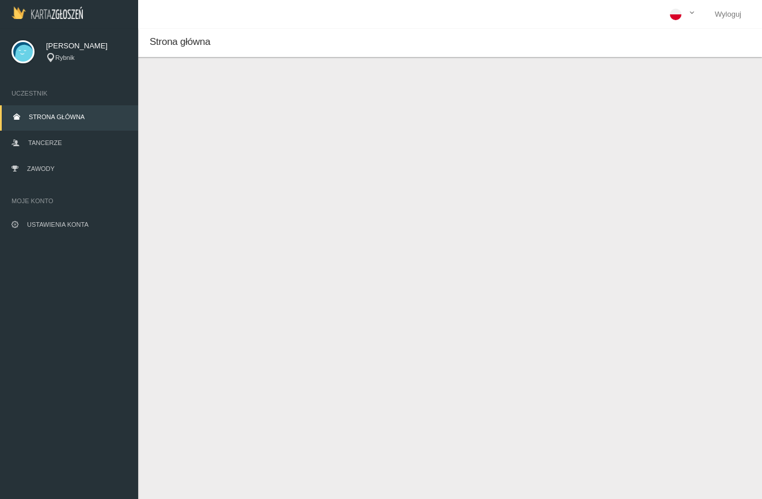
click at [79, 112] on link "Strona główna" at bounding box center [69, 117] width 138 height 25
click at [54, 18] on img at bounding box center [47, 12] width 71 height 13
click at [71, 60] on div "Rybnik" at bounding box center [86, 58] width 81 height 10
click at [55, 133] on link "Tancerze" at bounding box center [69, 143] width 138 height 25
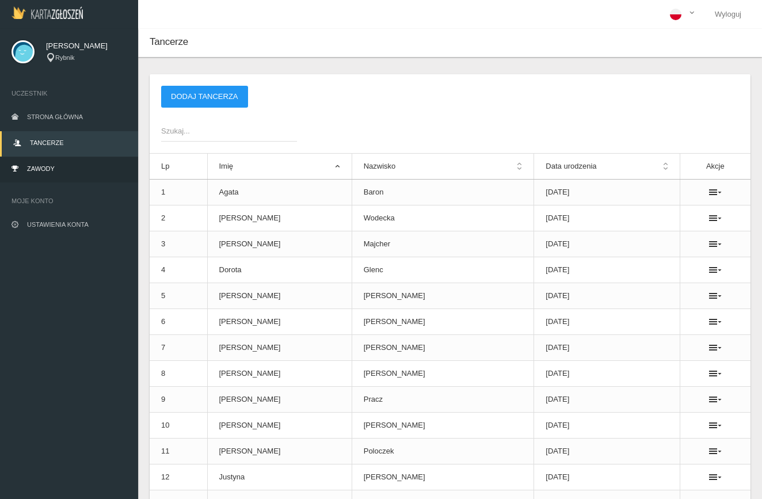
click at [48, 159] on link "Zawody" at bounding box center [69, 169] width 138 height 25
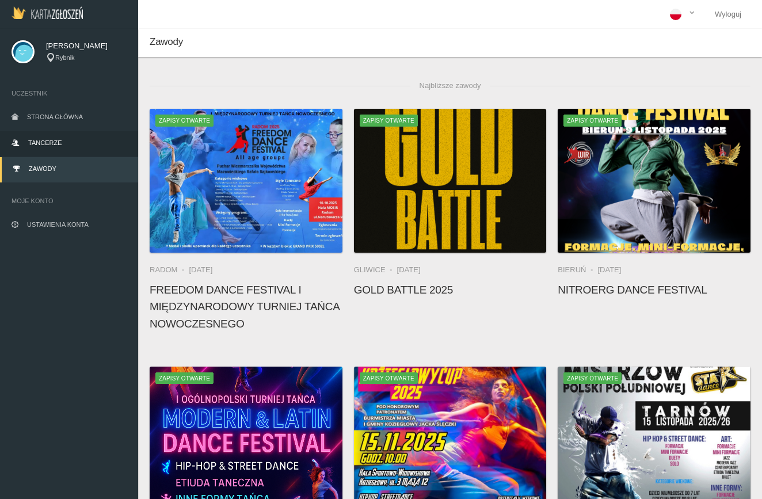
click at [47, 147] on link "Tancerze" at bounding box center [69, 143] width 138 height 25
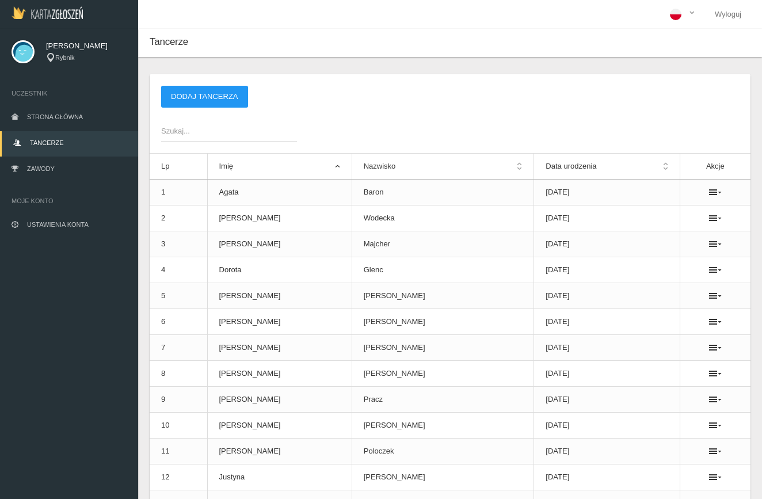
click at [192, 127] on span "Szukaj..." at bounding box center [223, 131] width 124 height 12
click at [192, 127] on input "Szukaj..." at bounding box center [229, 131] width 136 height 22
